Goal: Task Accomplishment & Management: Manage account settings

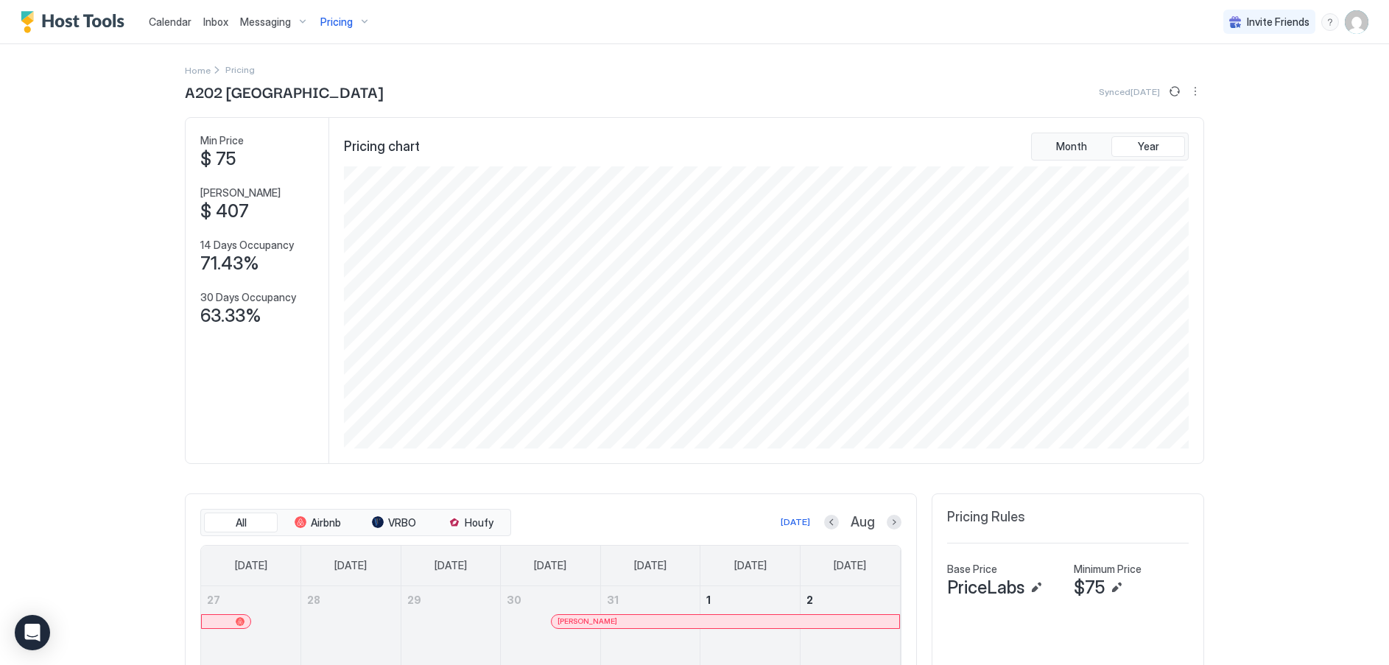
scroll to position [283, 848]
click at [171, 22] on span "Calendar" at bounding box center [170, 21] width 43 height 13
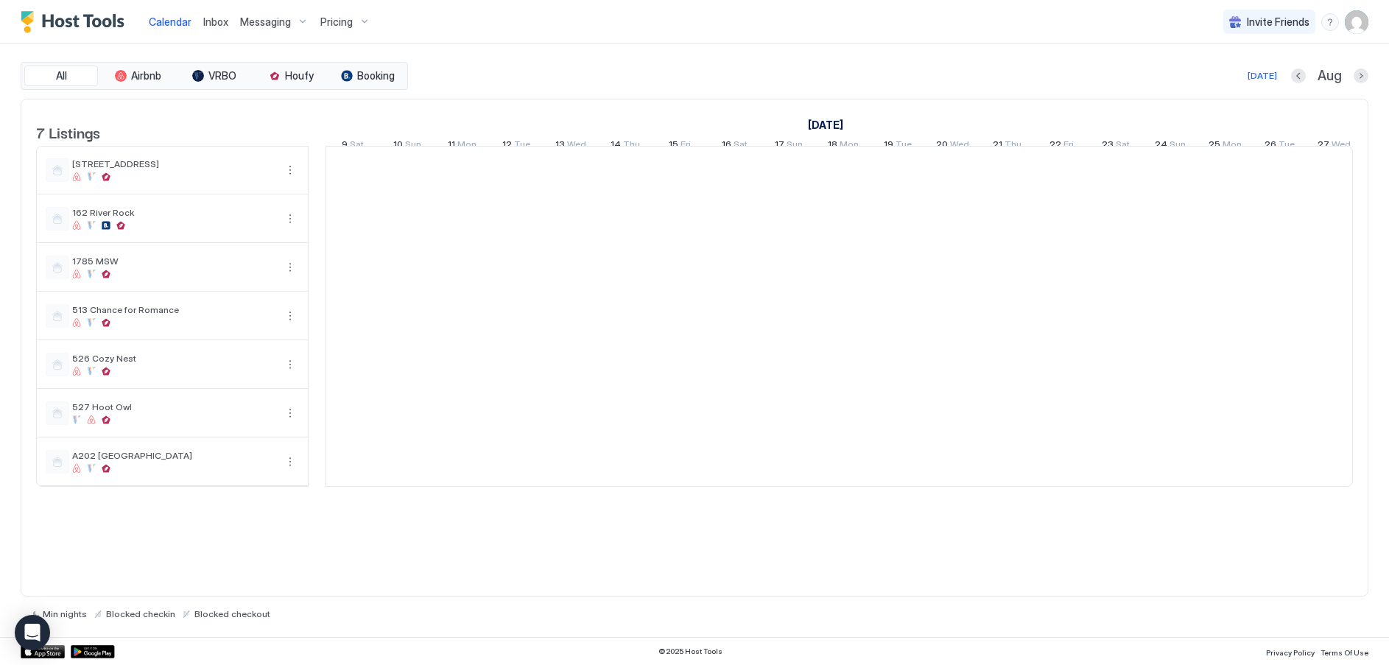
scroll to position [0, 818]
click at [354, 27] on div "Pricing" at bounding box center [345, 22] width 62 height 25
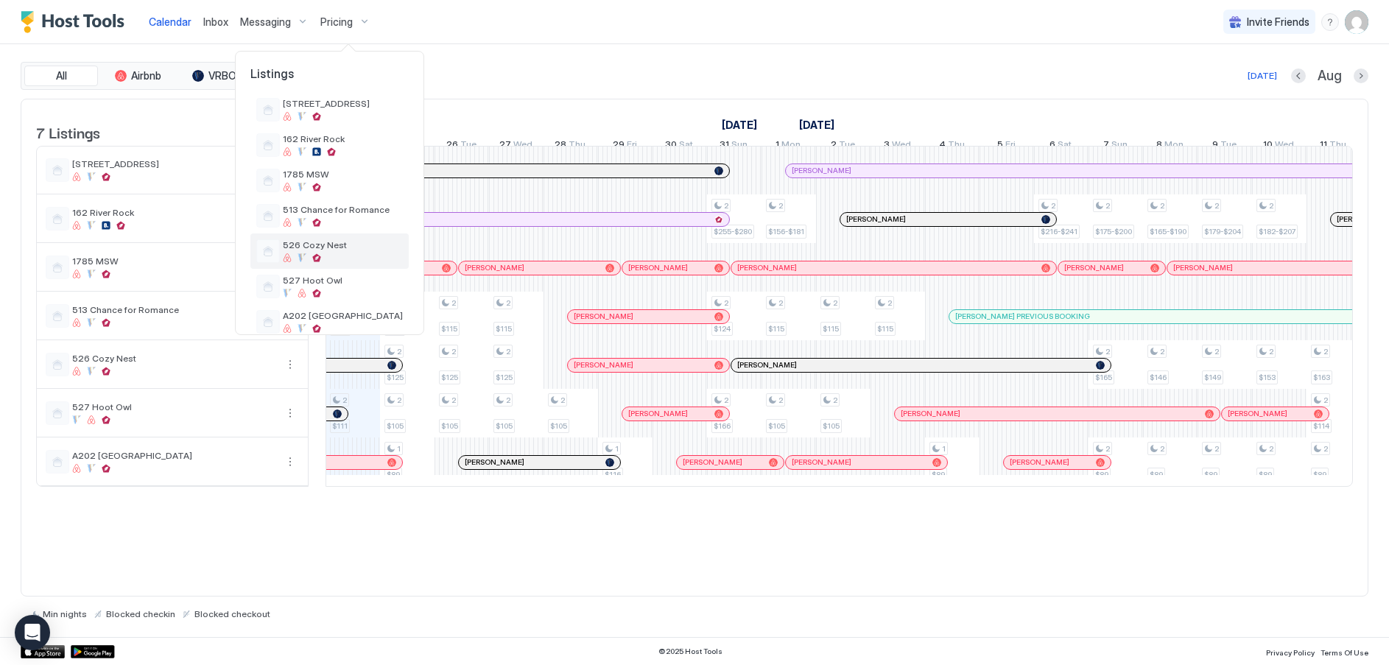
scroll to position [59, 0]
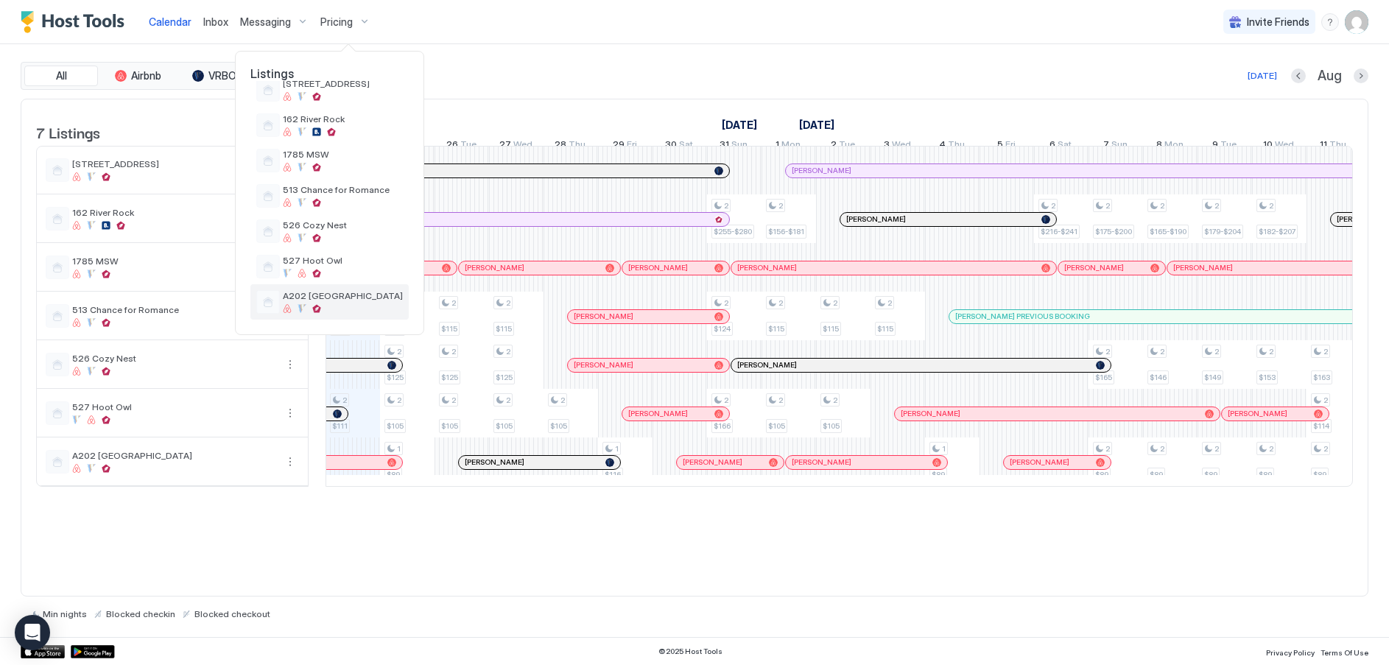
click at [313, 293] on span "A202 [GEOGRAPHIC_DATA]" at bounding box center [343, 295] width 120 height 11
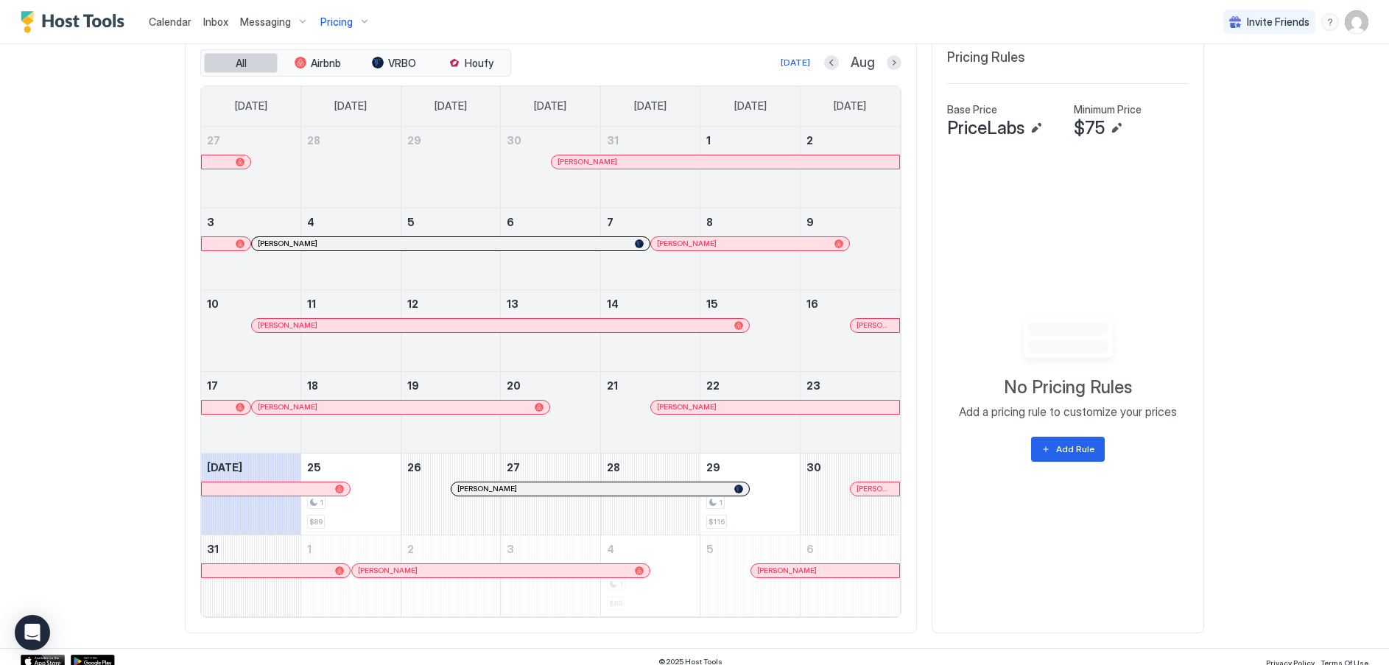
scroll to position [470, 0]
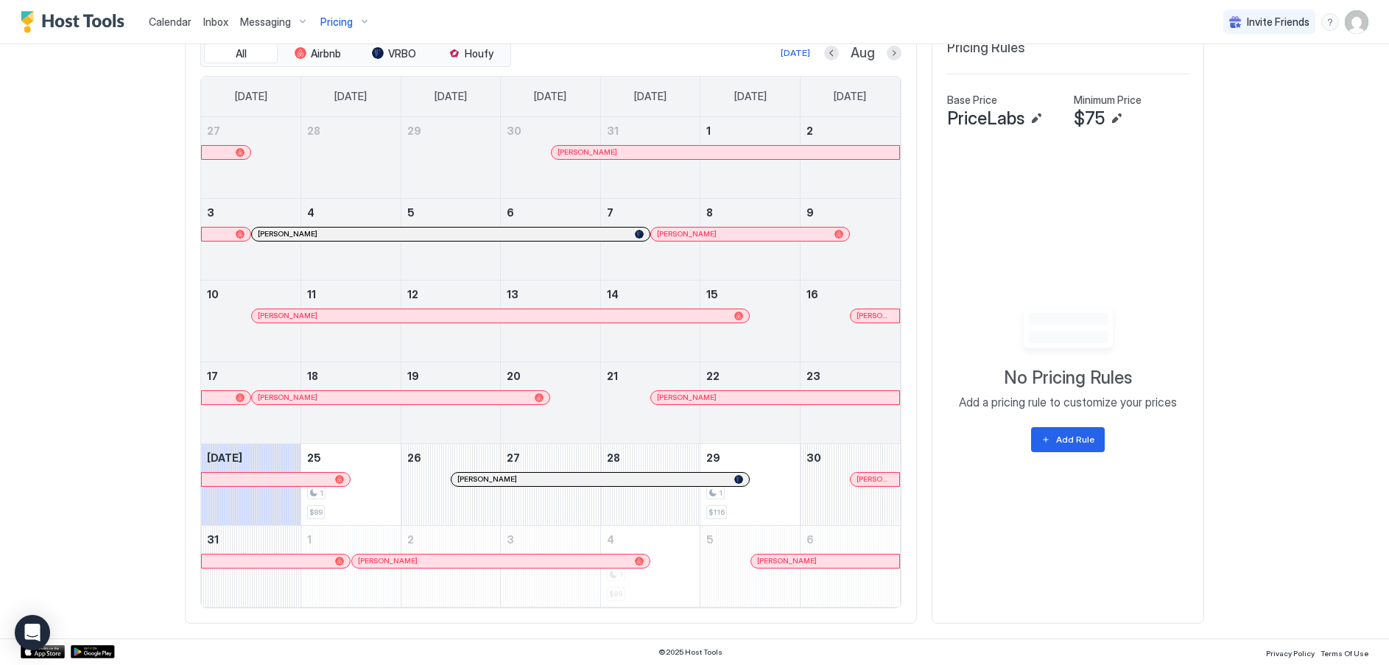
click at [646, 479] on div at bounding box center [652, 480] width 12 height 12
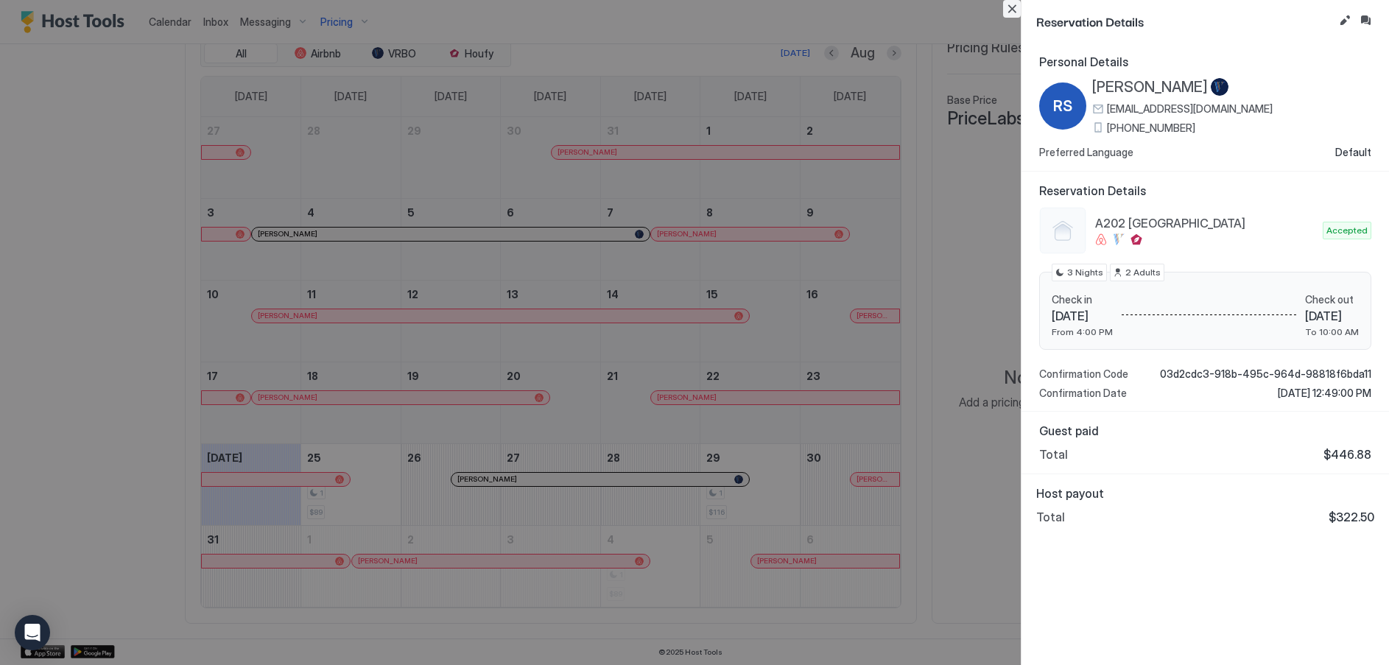
click at [1010, 10] on button "Close" at bounding box center [1012, 9] width 18 height 18
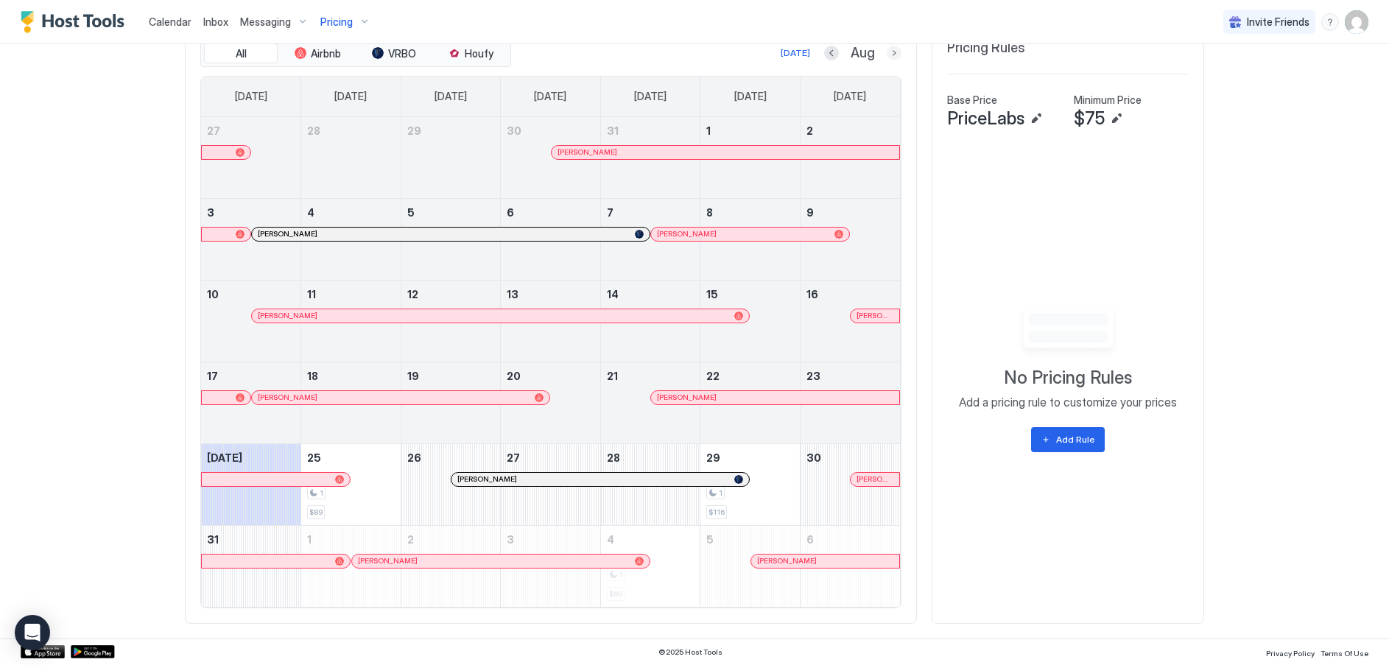
click at [887, 50] on button "Next month" at bounding box center [894, 53] width 15 height 15
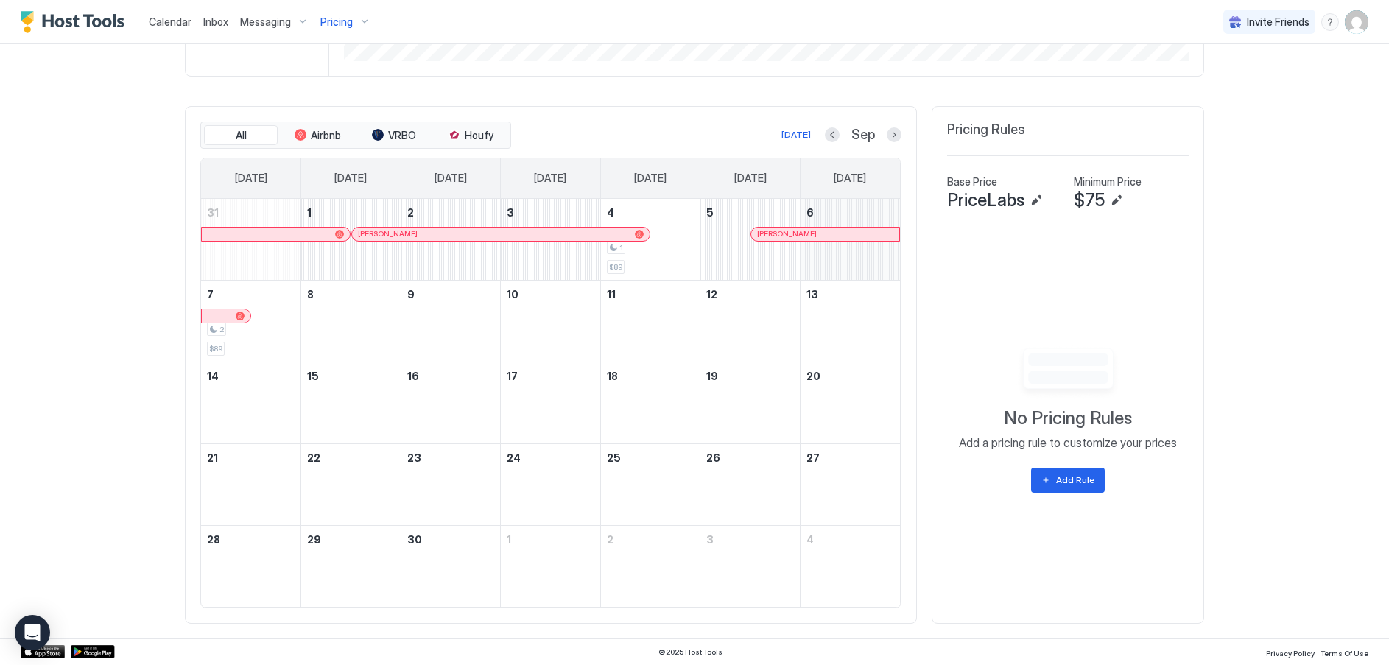
scroll to position [388, 0]
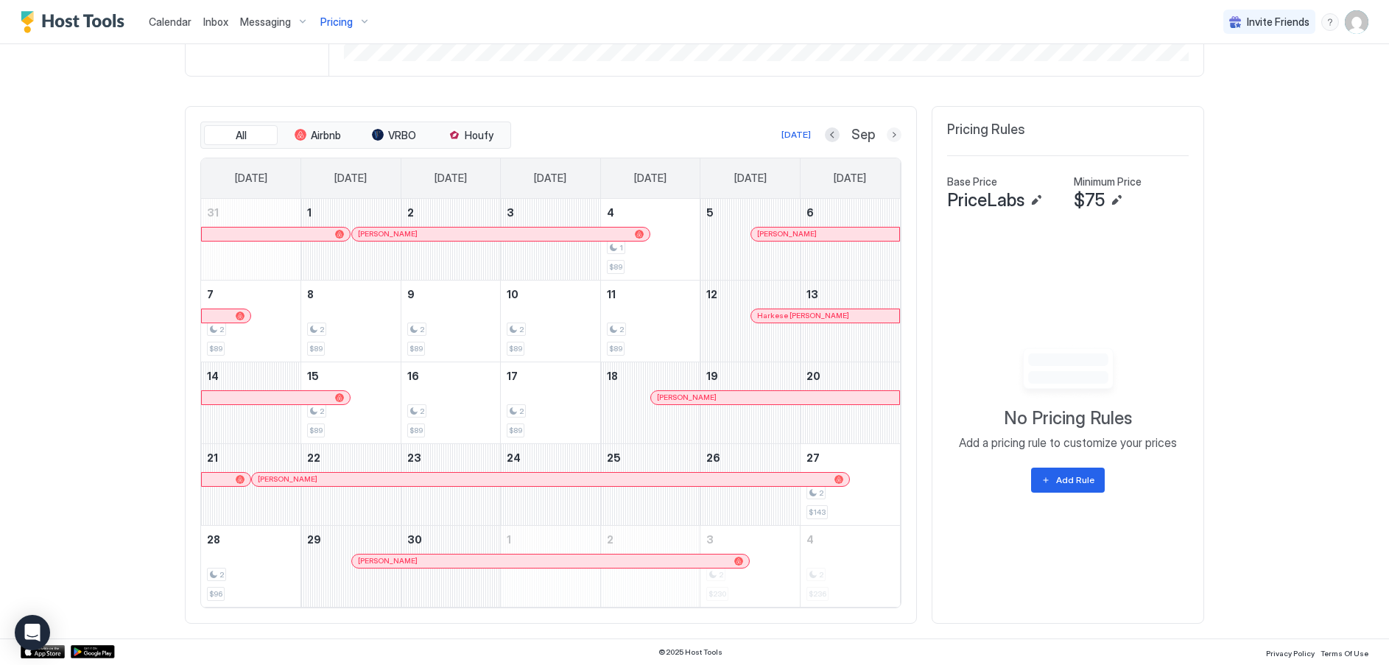
click at [887, 132] on button "Next month" at bounding box center [894, 134] width 15 height 15
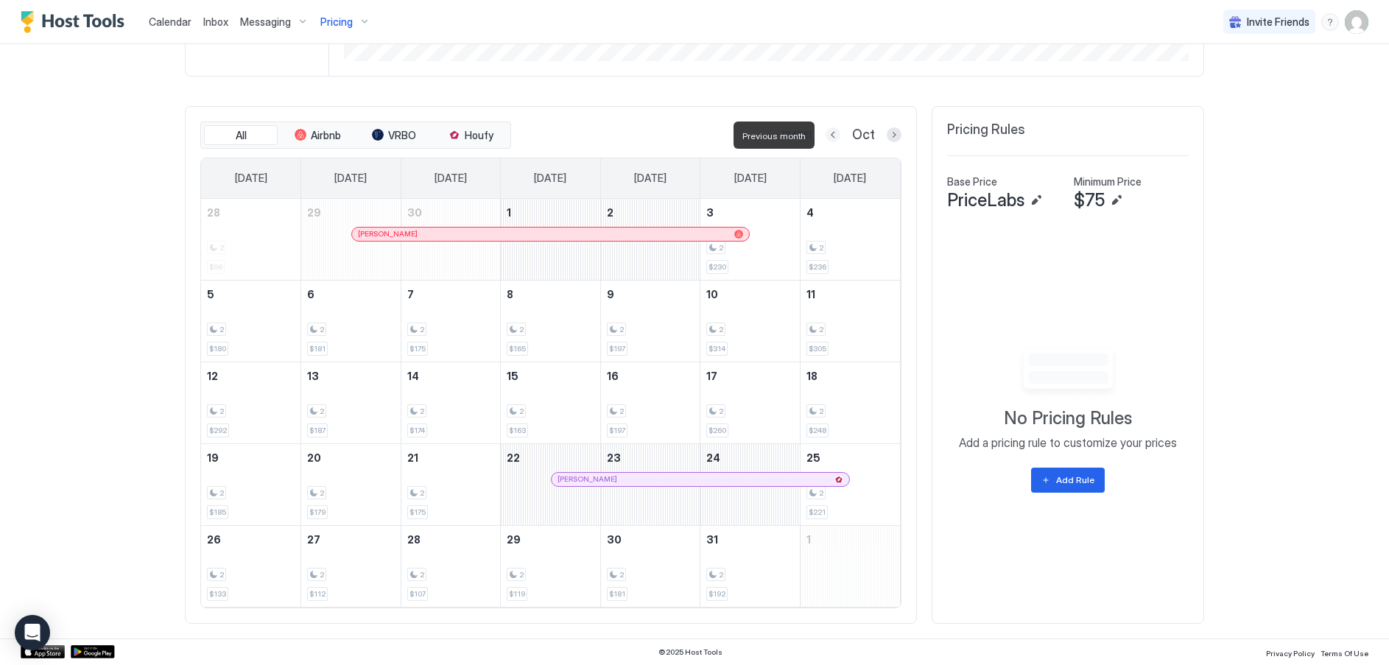
click at [826, 134] on button "Previous month" at bounding box center [833, 134] width 15 height 15
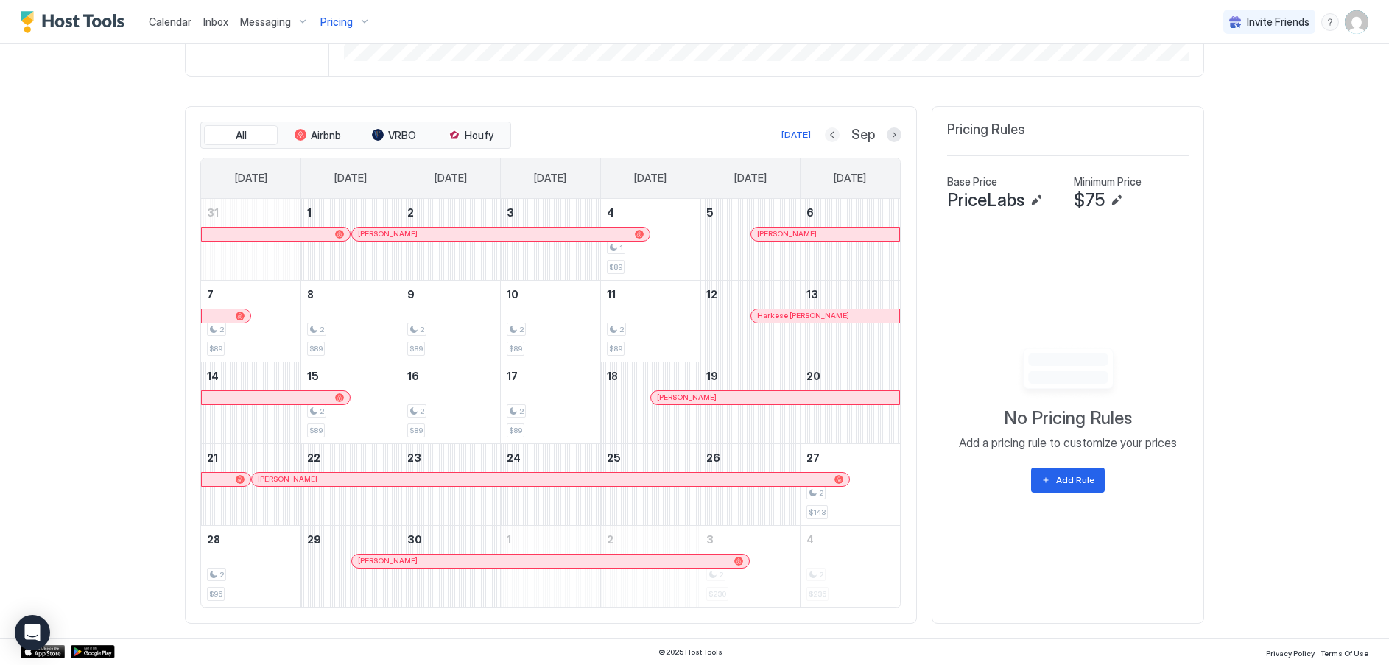
click at [834, 133] on button "Previous month" at bounding box center [832, 134] width 15 height 15
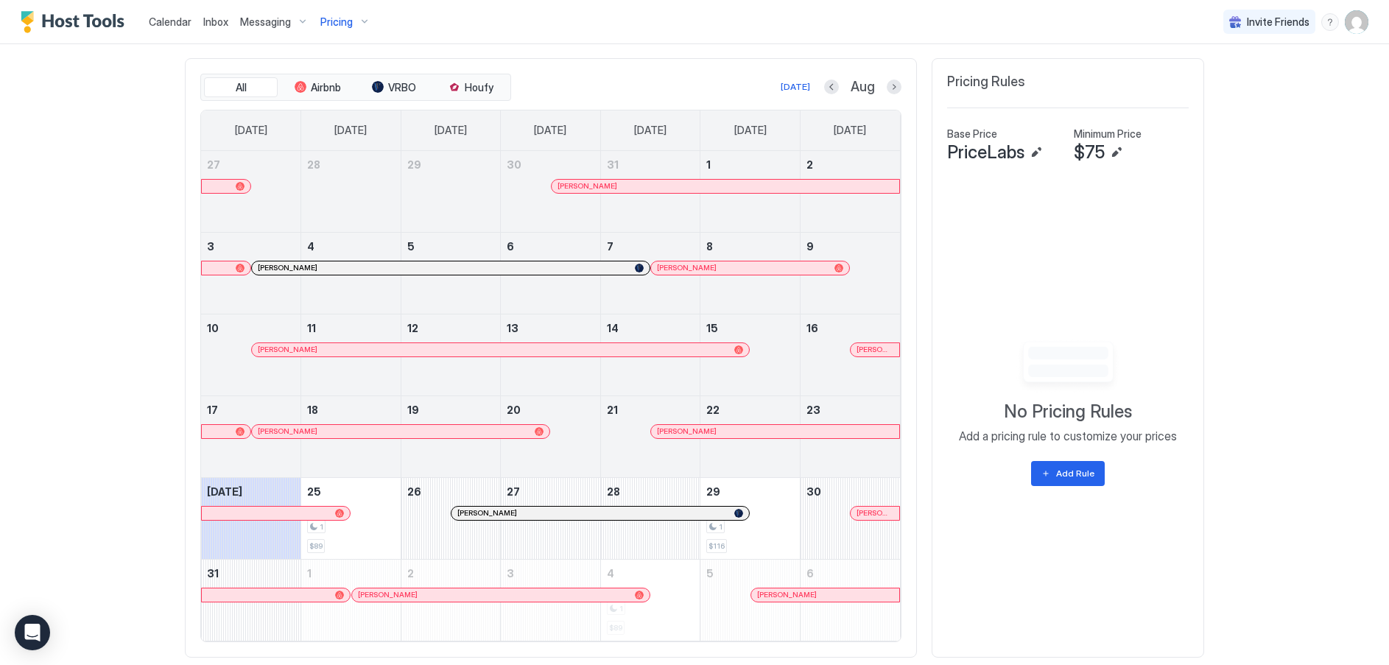
scroll to position [470, 0]
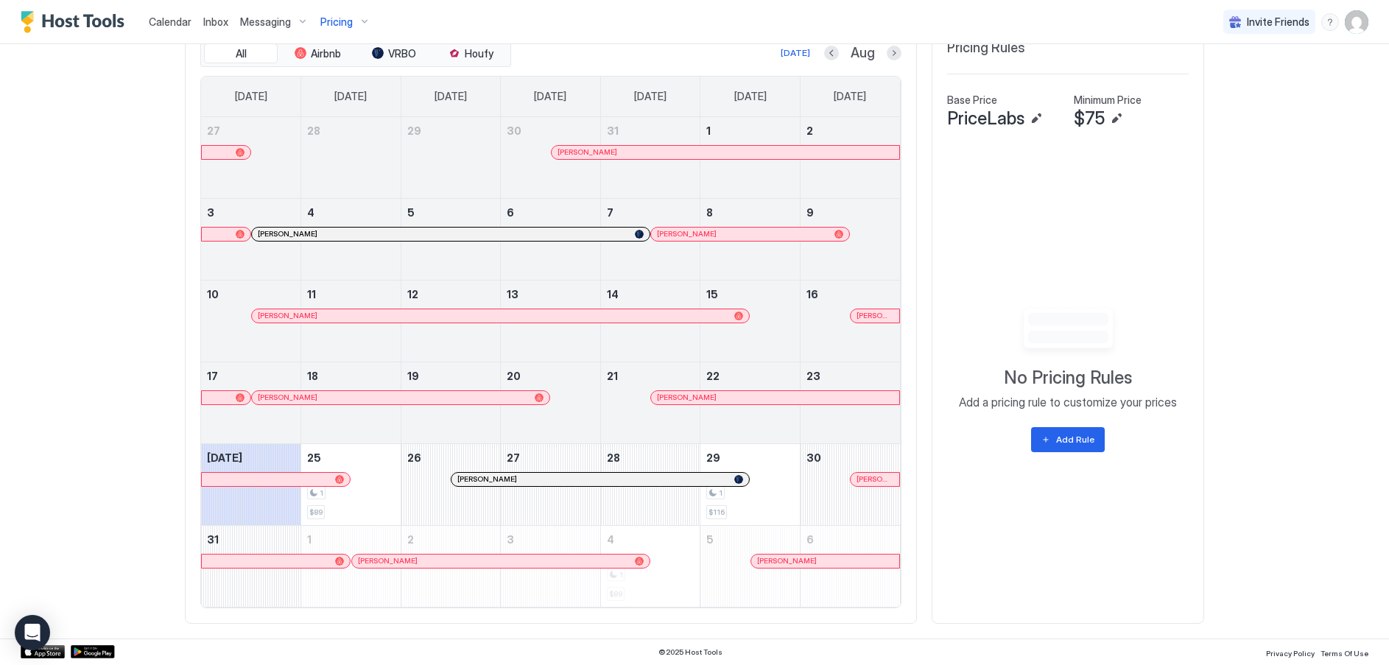
click at [890, 55] on button "Next month" at bounding box center [894, 53] width 15 height 15
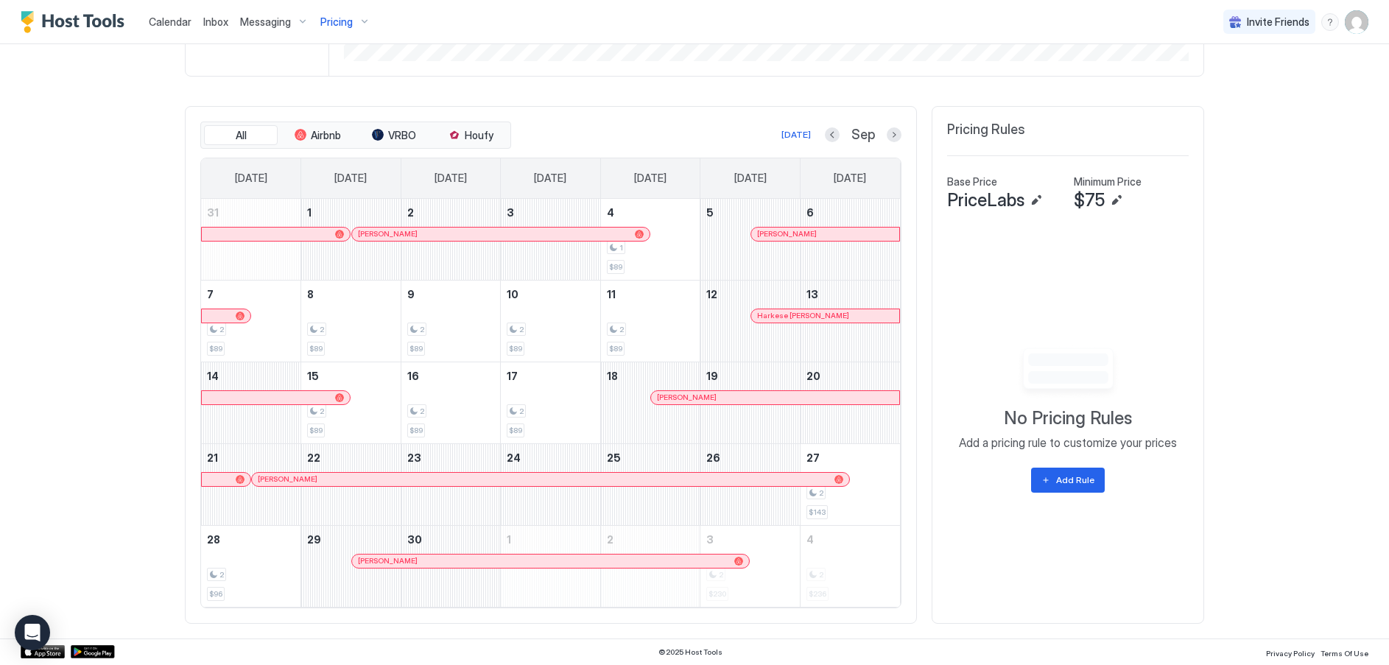
scroll to position [388, 0]
click at [888, 130] on button "Next month" at bounding box center [894, 134] width 15 height 15
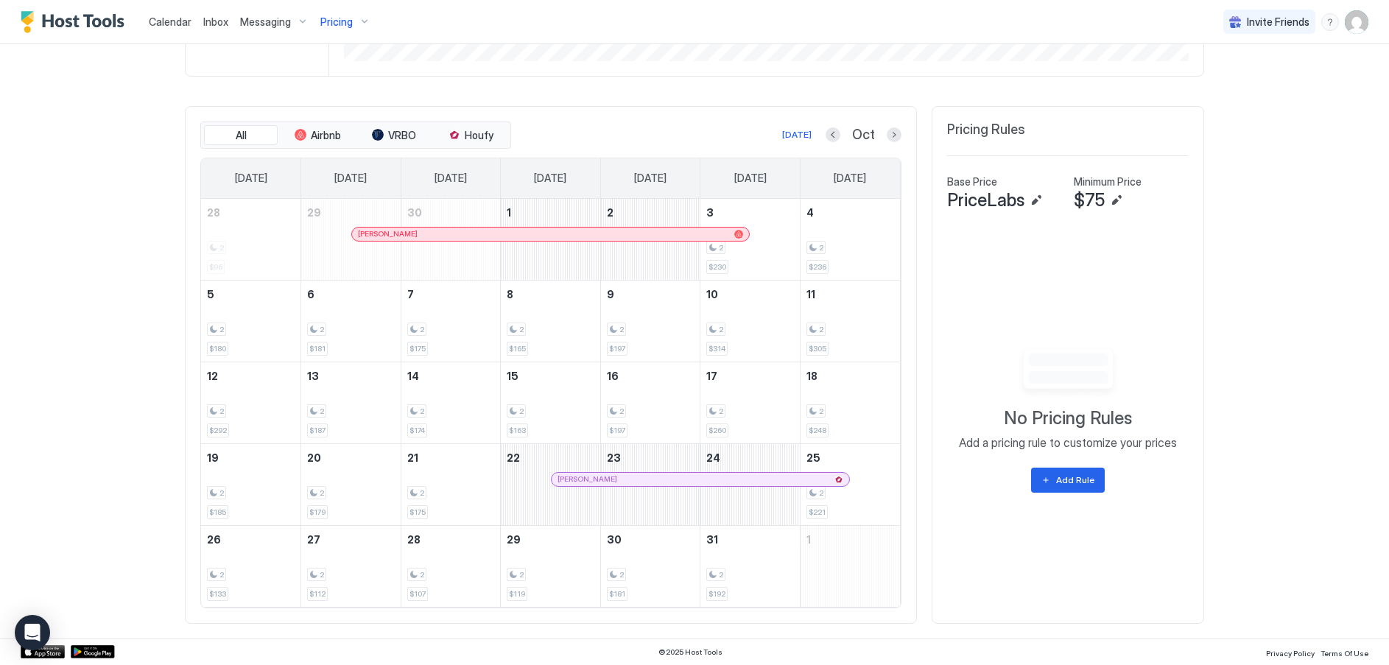
click at [683, 474] on div "[PERSON_NAME]" at bounding box center [693, 479] width 271 height 10
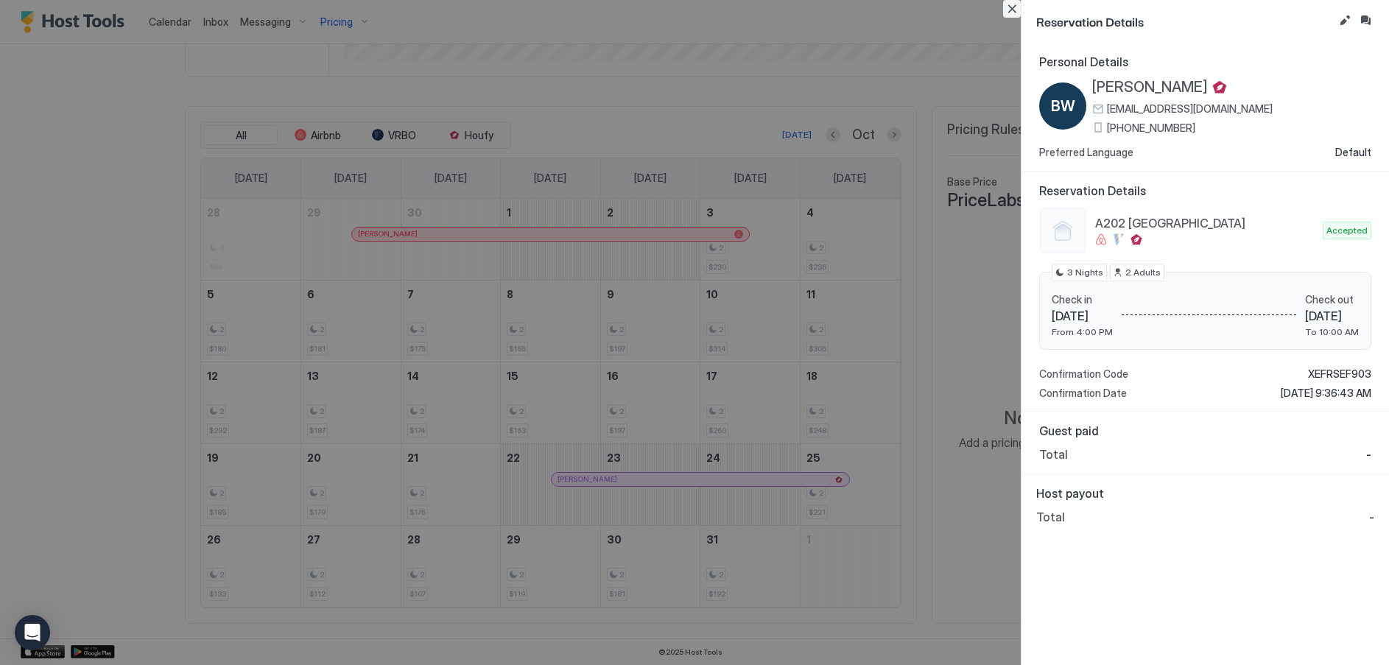
click at [1013, 8] on button "Close" at bounding box center [1012, 9] width 18 height 18
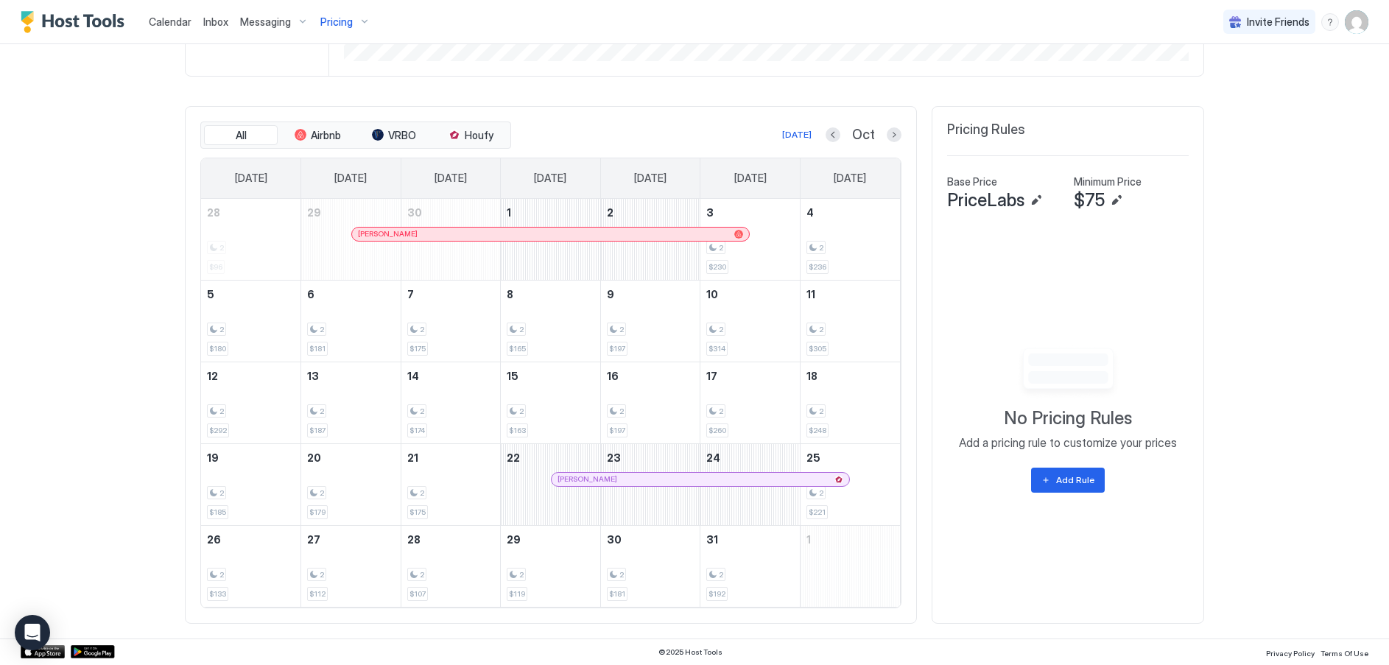
click at [661, 233] on div at bounding box center [667, 234] width 12 height 12
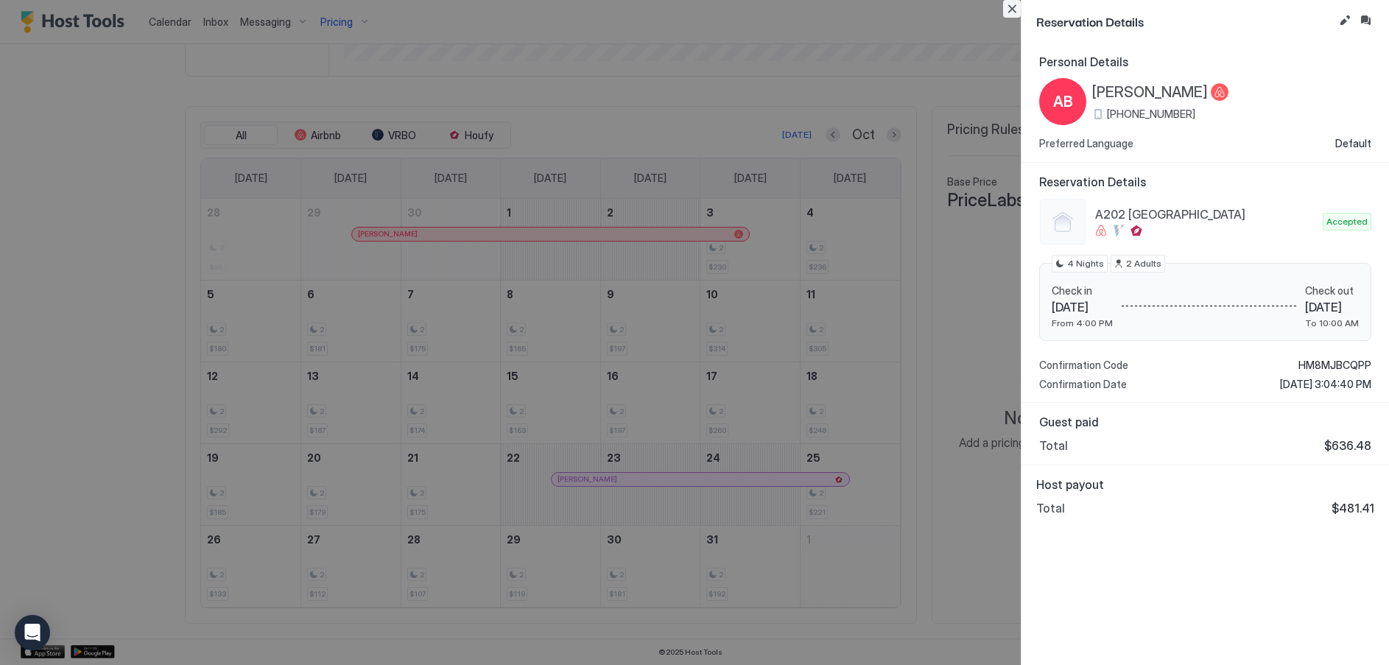
click at [1016, 10] on button "Close" at bounding box center [1012, 9] width 18 height 18
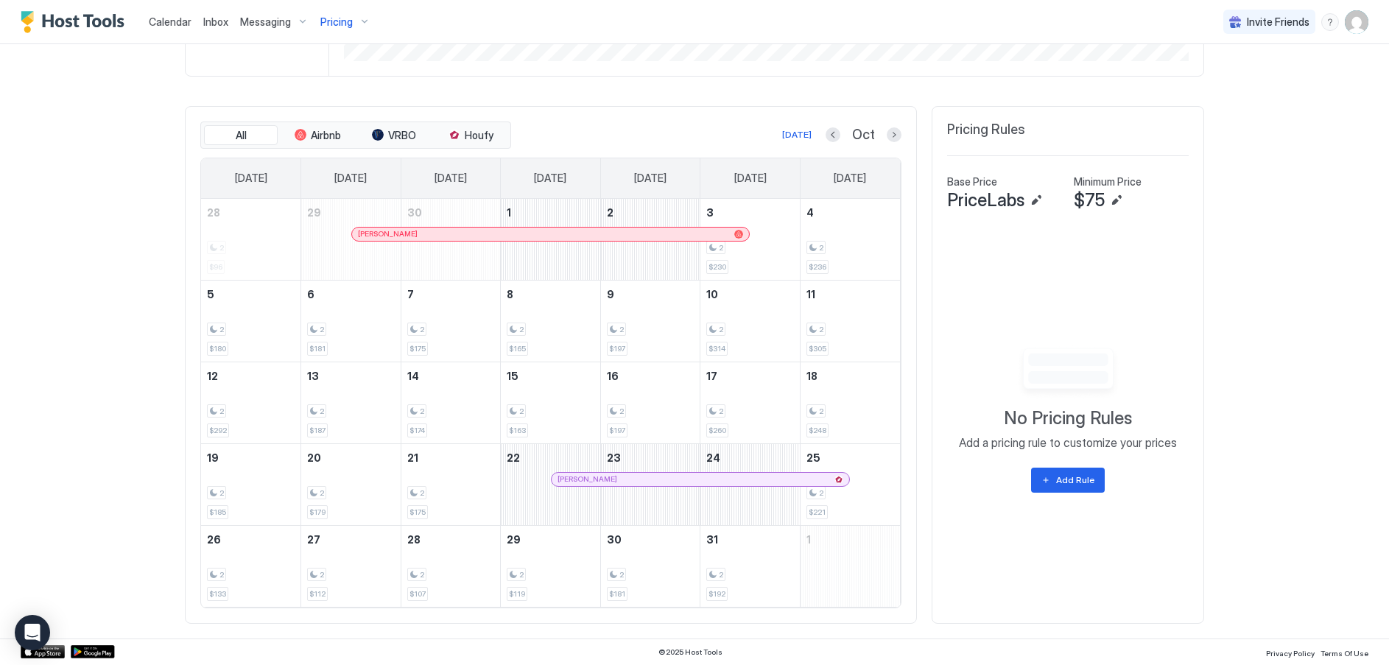
click at [169, 21] on span "Calendar" at bounding box center [170, 21] width 43 height 13
